Goal: Book appointment/travel/reservation

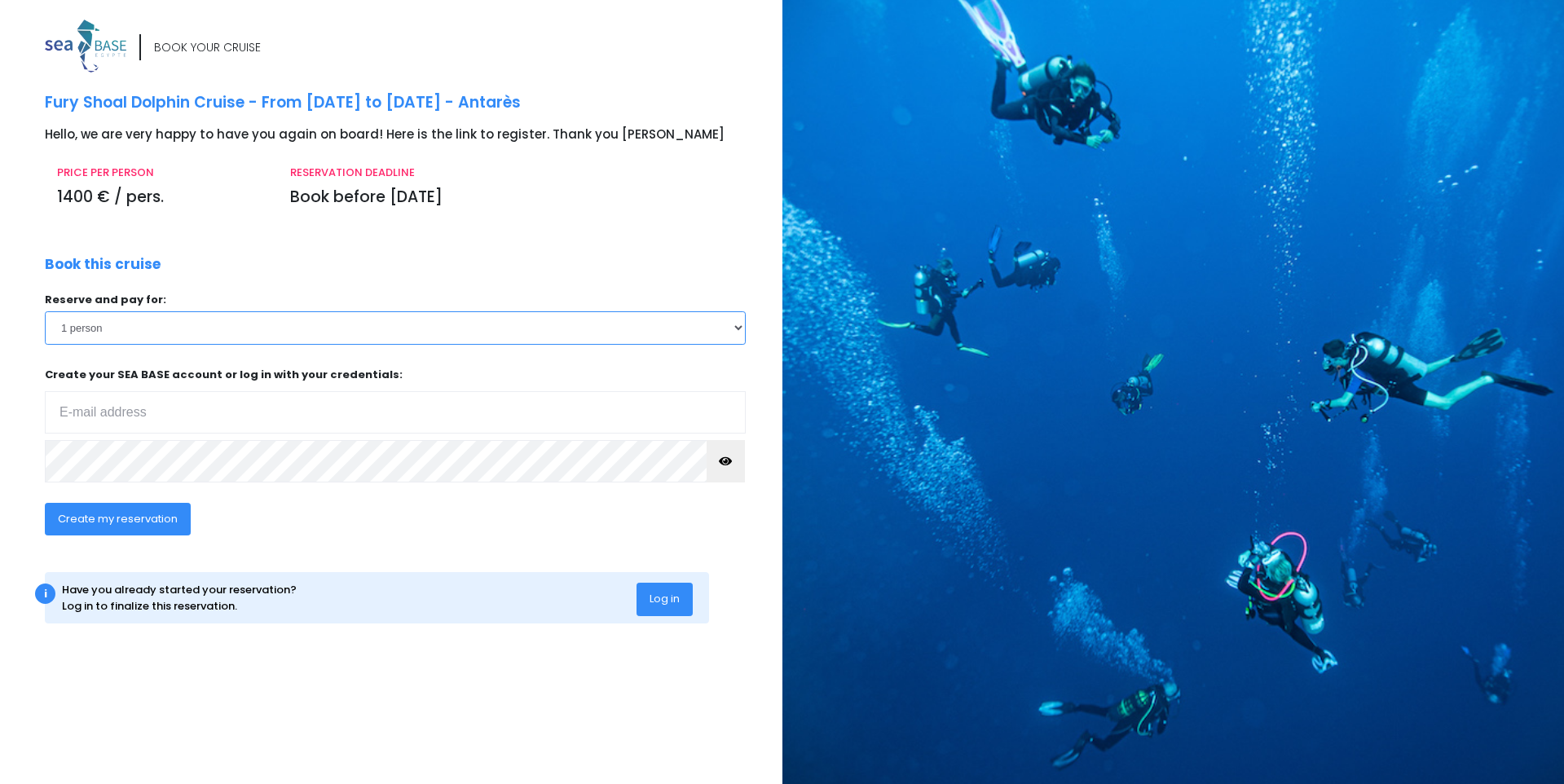
select select "2"
click at [119, 408] on input "email" at bounding box center [395, 412] width 701 height 43
click at [121, 409] on input "email" at bounding box center [395, 412] width 701 height 43
click at [155, 402] on input "email" at bounding box center [395, 412] width 701 height 43
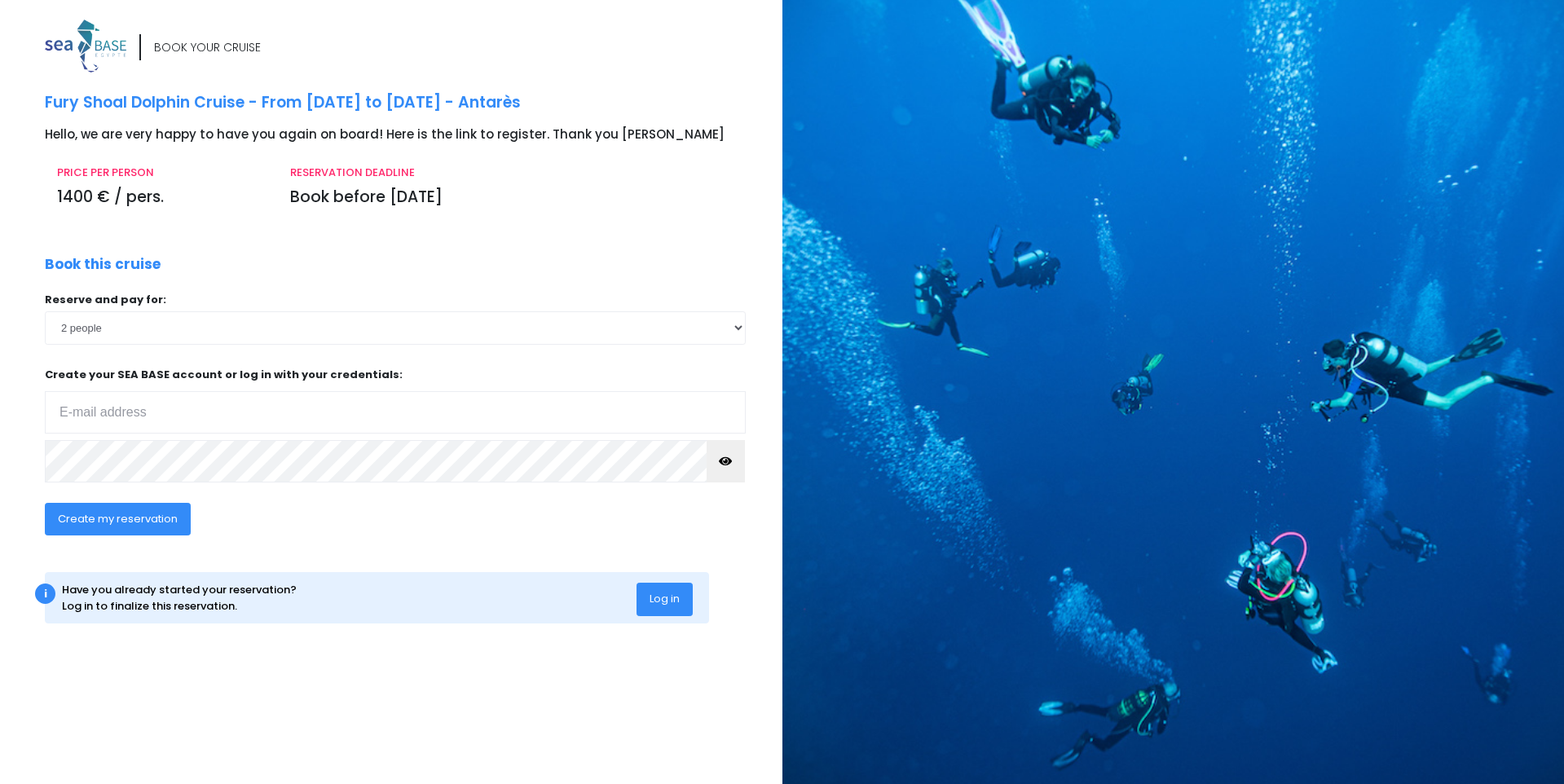
click at [671, 591] on font "Log in" at bounding box center [665, 599] width 31 height 16
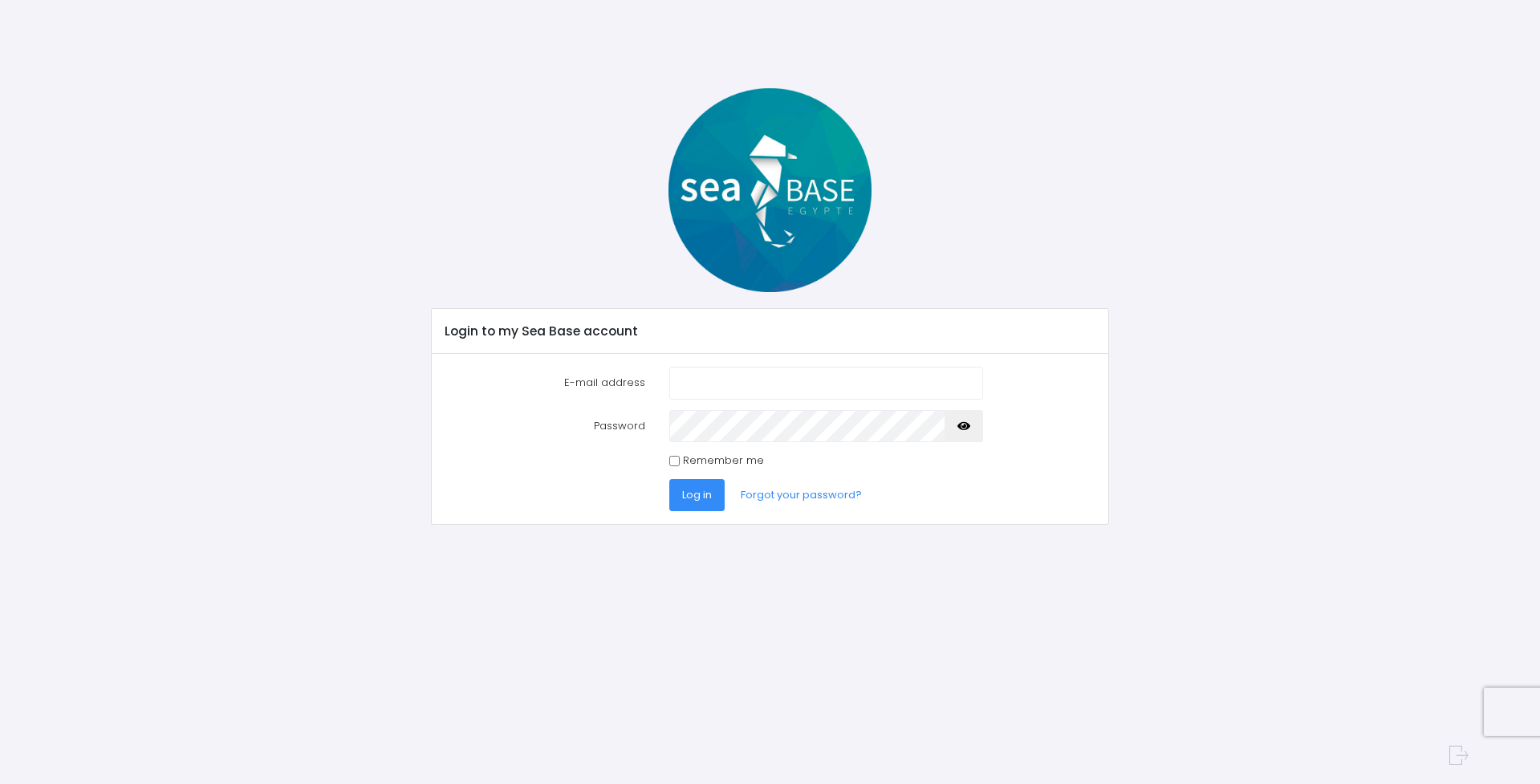
click at [1120, 155] on div at bounding box center [770, 190] width 703 height 204
